Goal: Task Accomplishment & Management: Complete application form

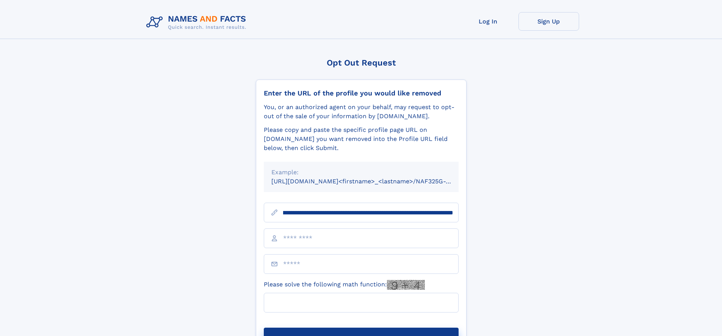
scroll to position [0, 88]
type input "**********"
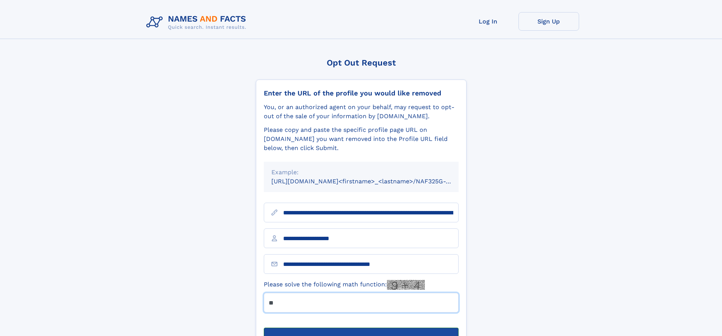
type input "**"
click at [361, 328] on button "Submit Opt Out Request" at bounding box center [361, 340] width 195 height 24
